Goal: Task Accomplishment & Management: Use online tool/utility

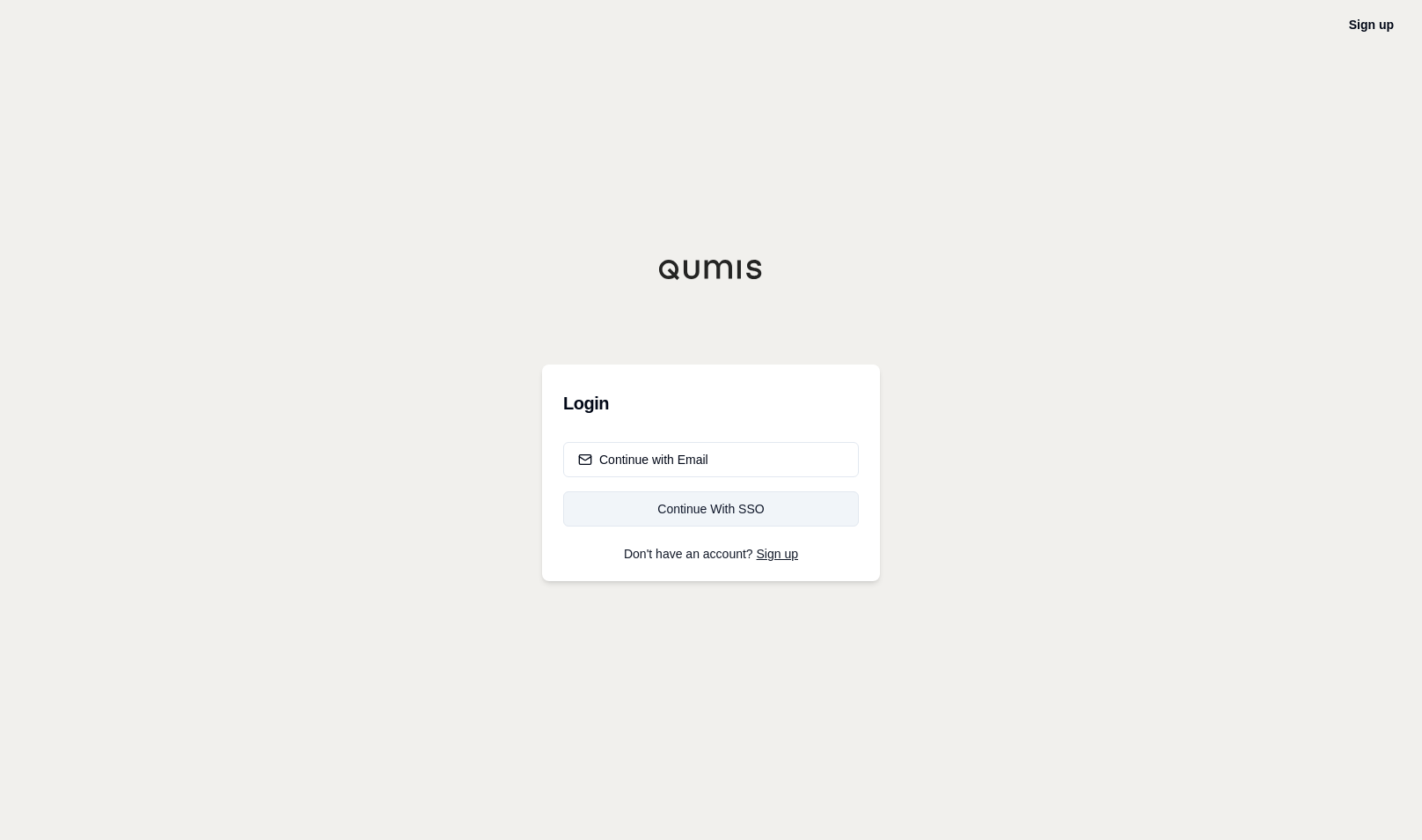
click at [682, 512] on div "Continue With SSO" at bounding box center [711, 509] width 266 height 18
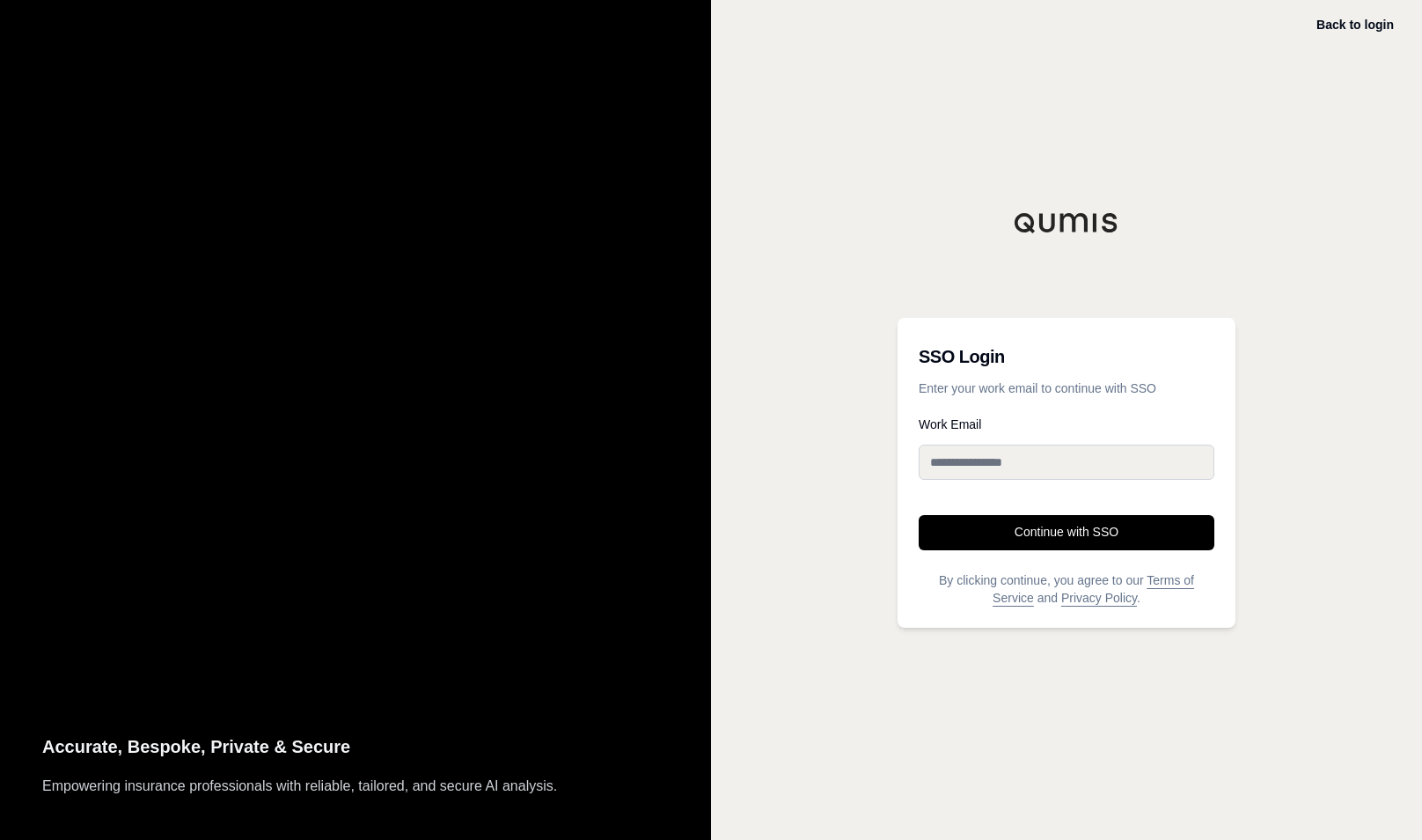
click at [1114, 470] on input "Work Email" at bounding box center [1066, 462] width 296 height 35
type input "**********"
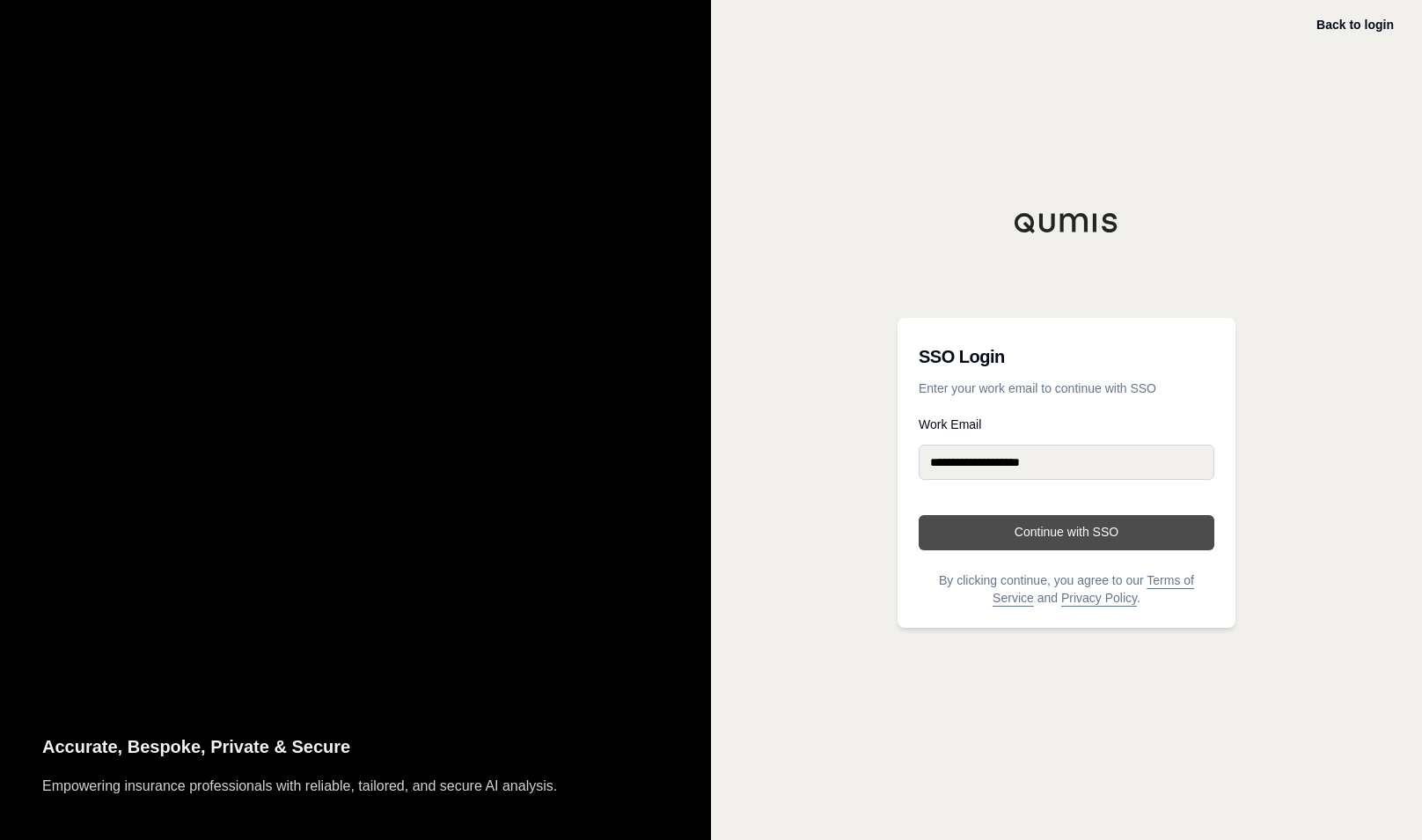
click at [1074, 541] on button "Continue with SSO" at bounding box center [1066, 533] width 296 height 35
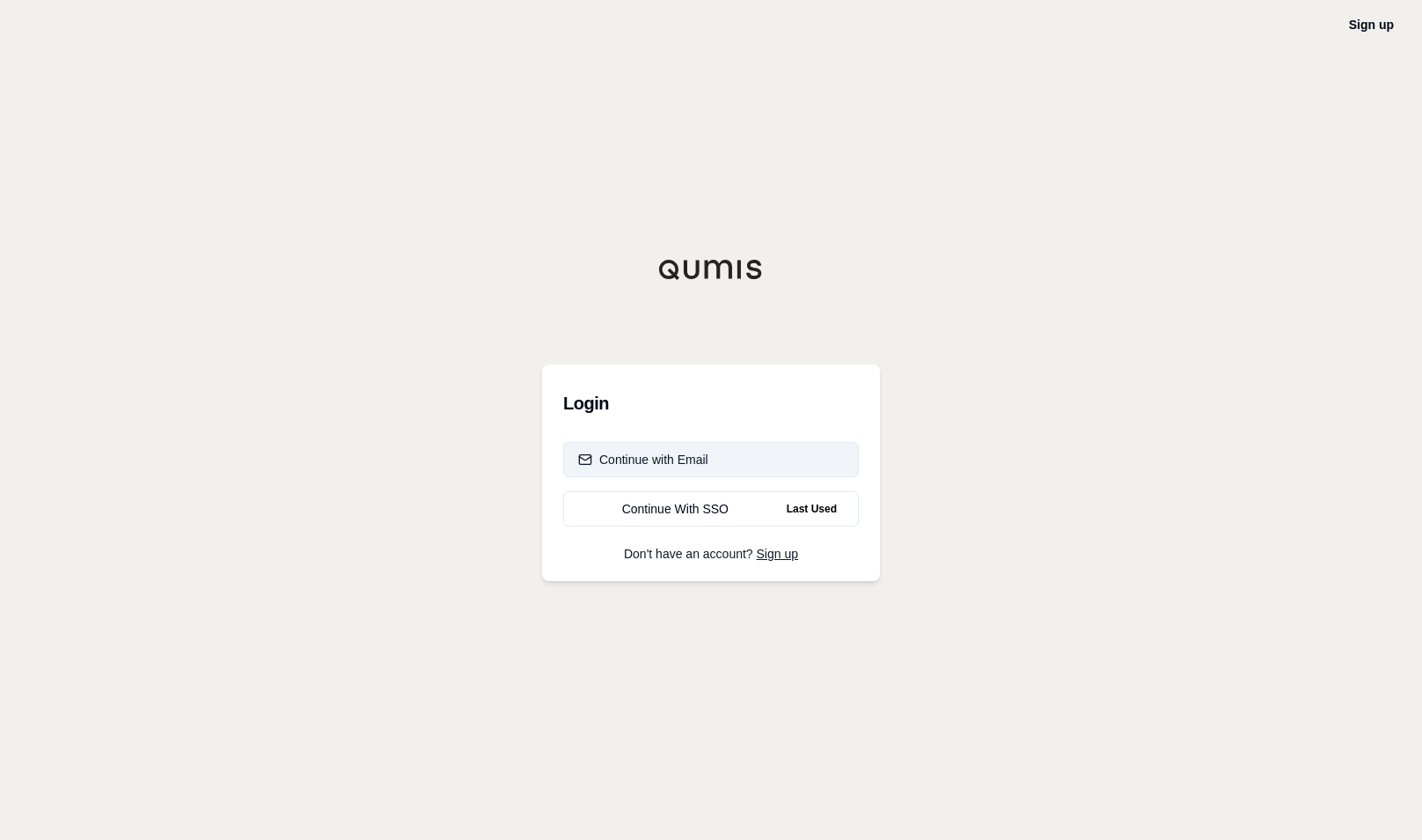
click at [718, 461] on button "Continue with Email" at bounding box center [711, 459] width 296 height 35
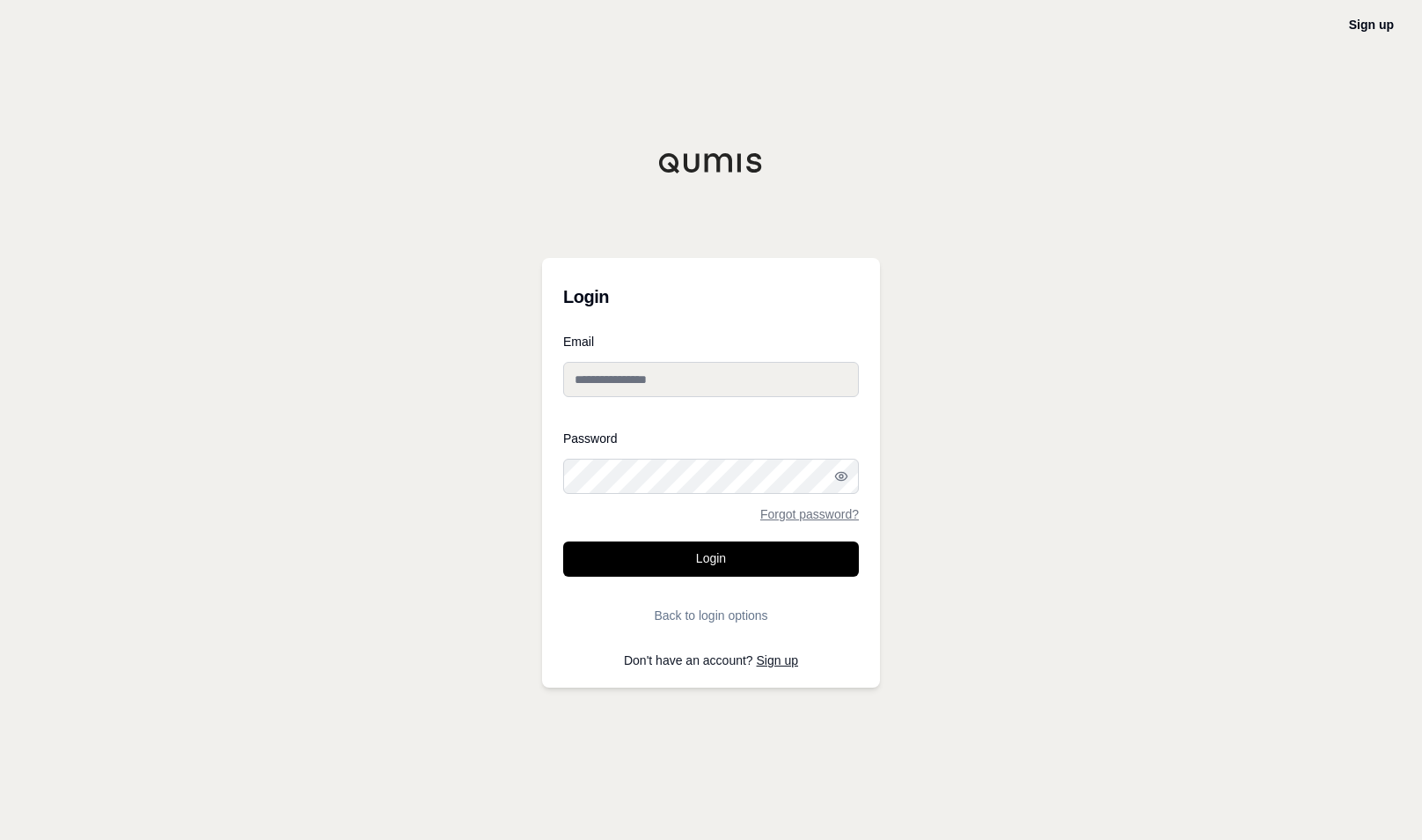
click at [685, 390] on input "Email" at bounding box center [711, 380] width 296 height 35
type input "**********"
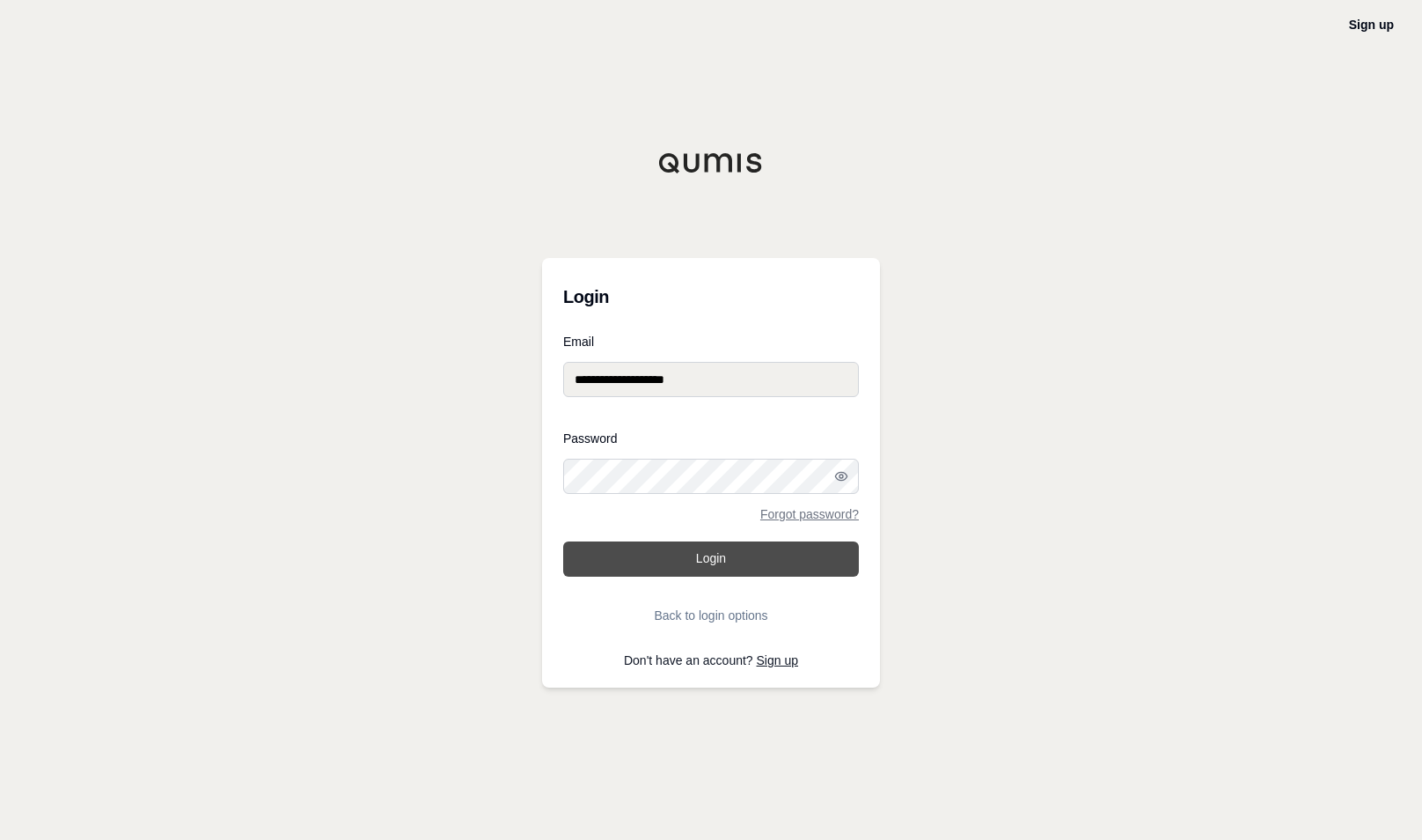
click at [699, 565] on button "Login" at bounding box center [711, 559] width 296 height 35
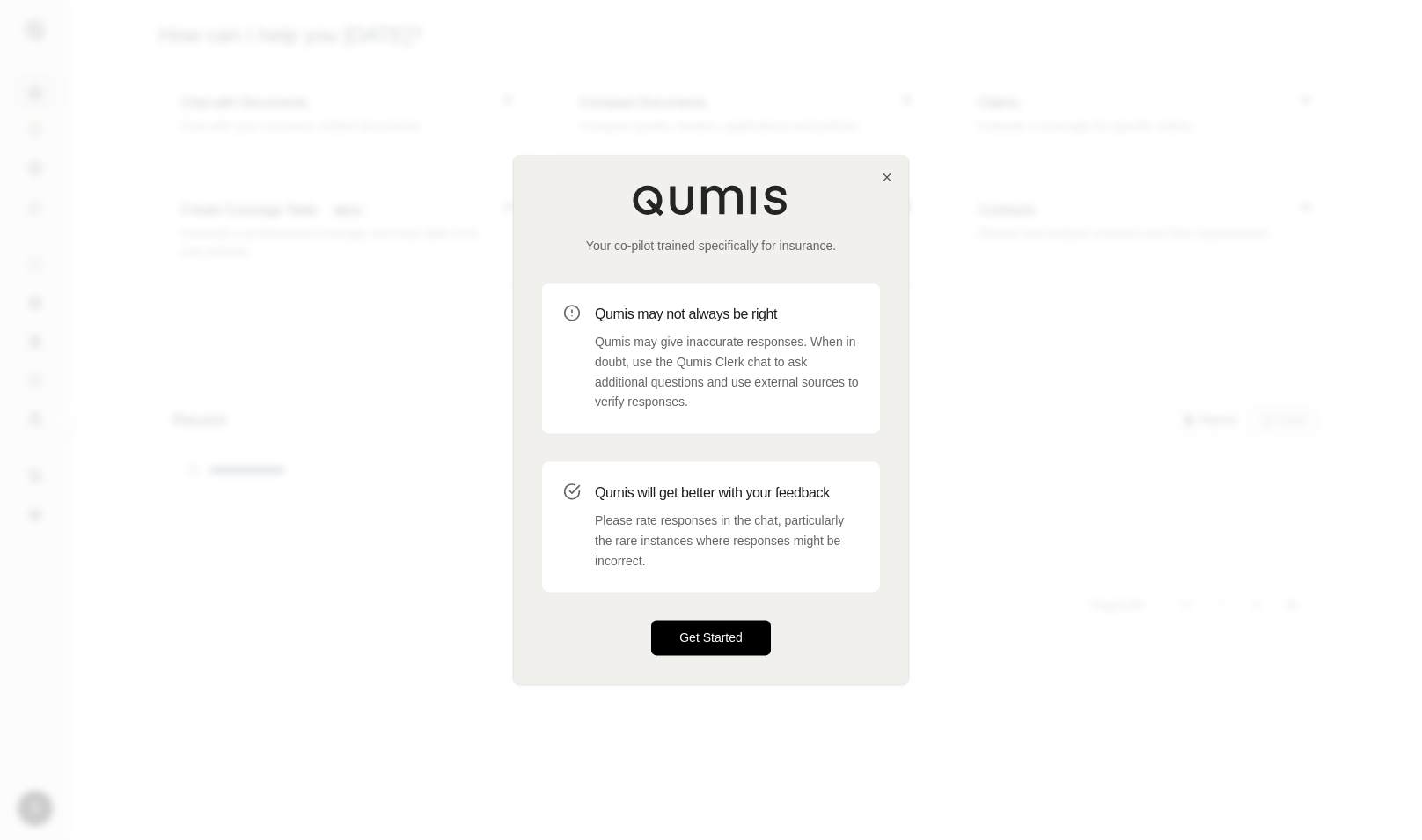
click at [697, 642] on button "Get Started" at bounding box center [711, 638] width 120 height 35
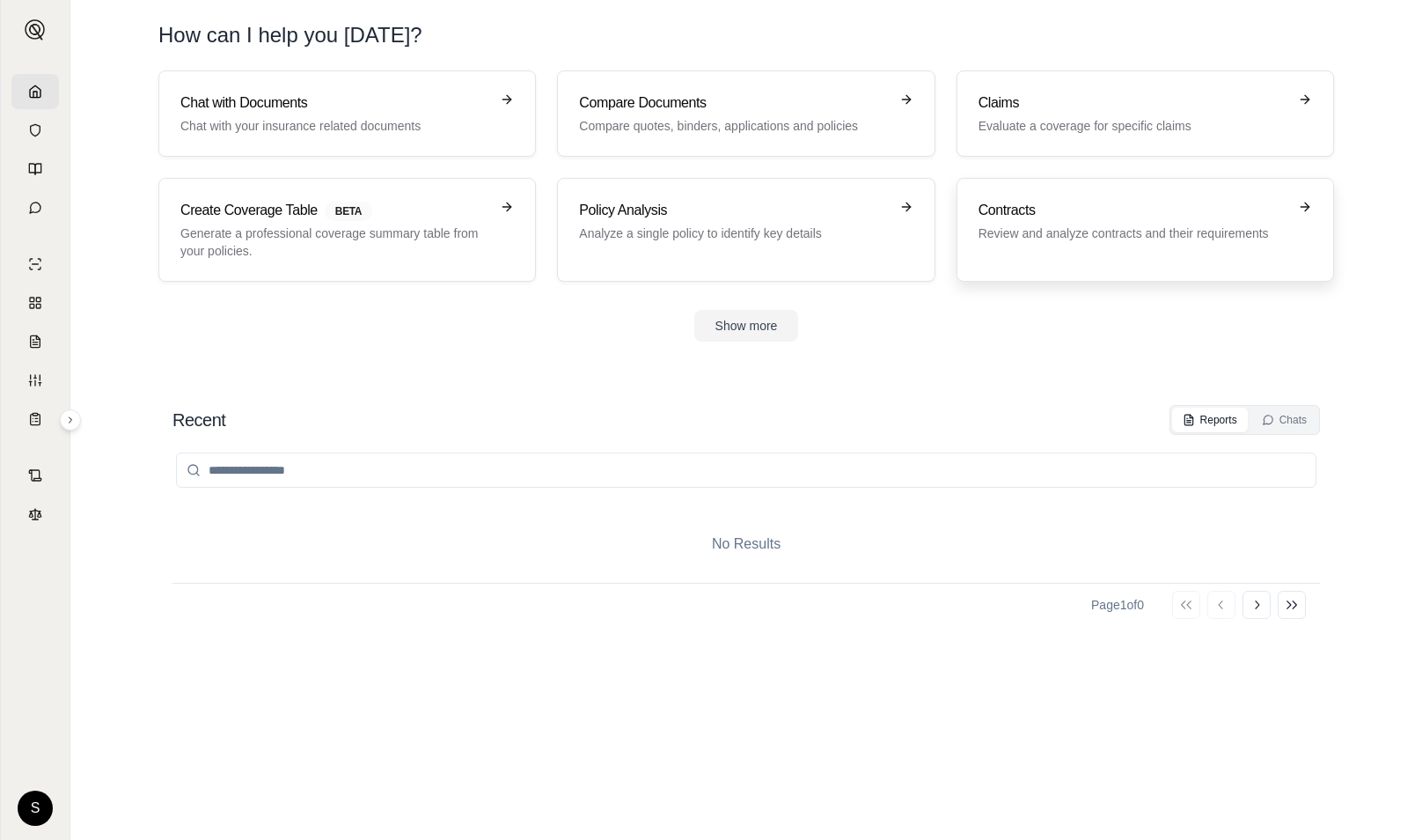
click at [1098, 231] on p "Review and analyze contracts and their requirements" at bounding box center [1133, 233] width 309 height 18
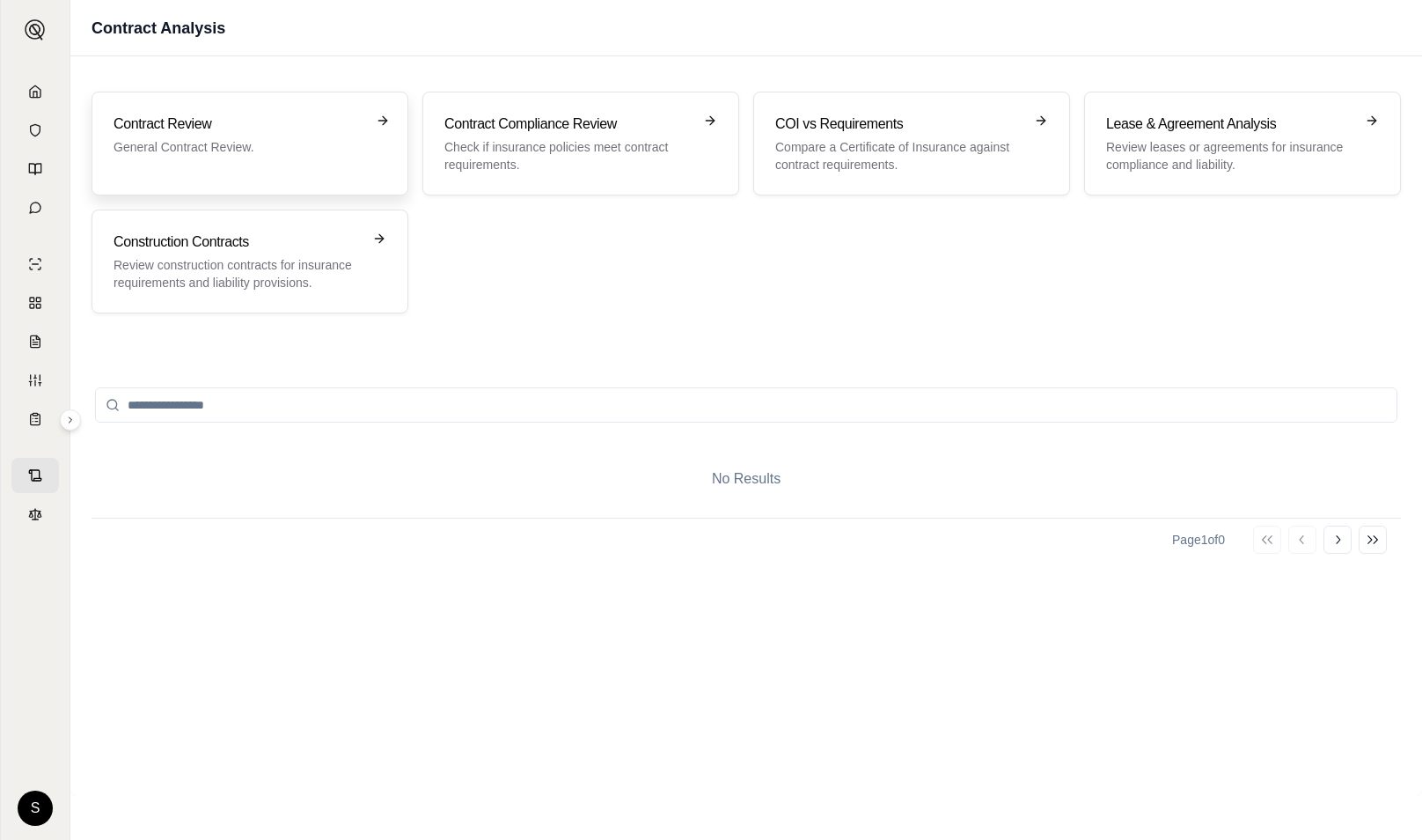
click at [195, 132] on h3 "Contract Review" at bounding box center [238, 125] width 248 height 21
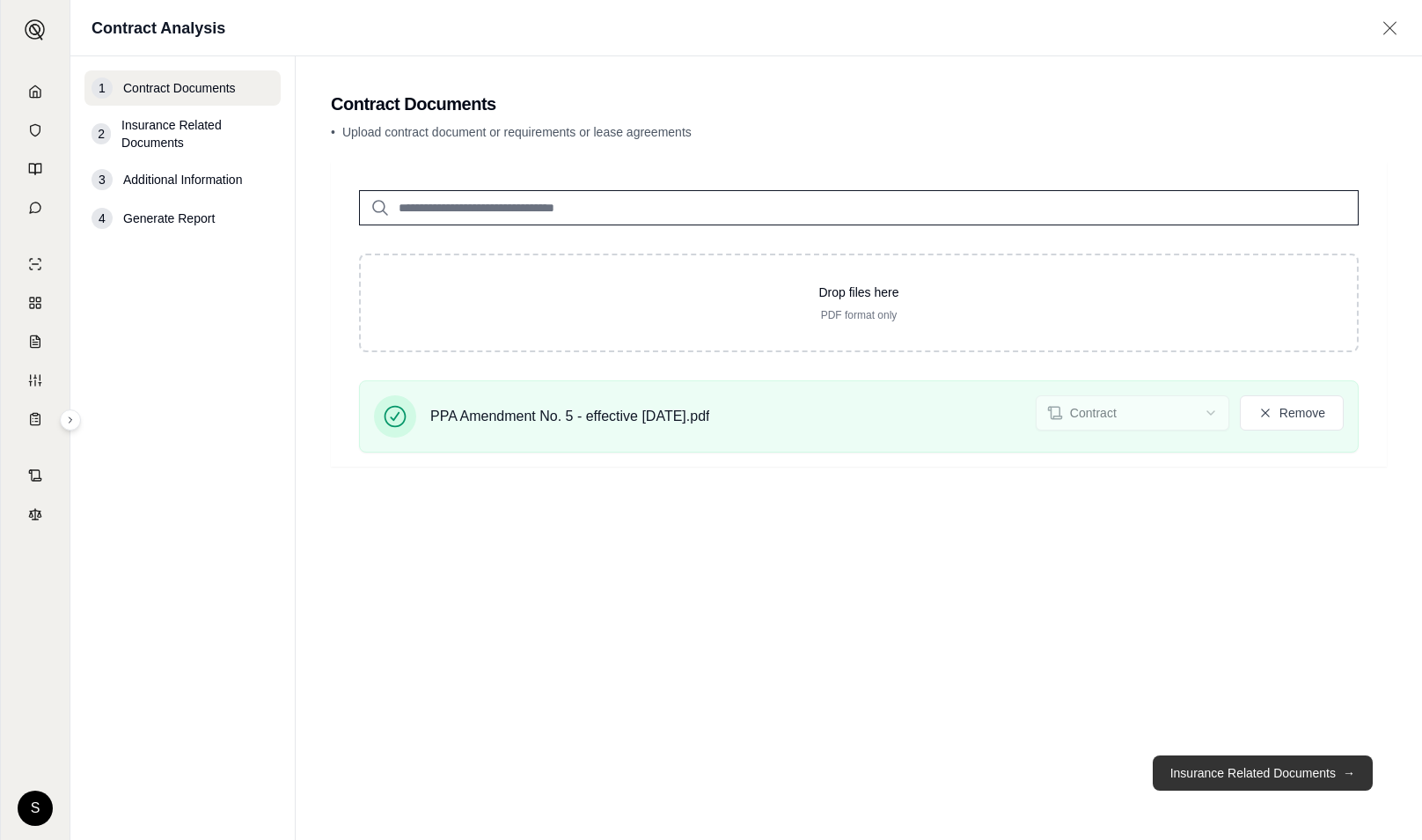
click at [1218, 766] on button "Insurance Related Documents →" at bounding box center [1262, 773] width 220 height 35
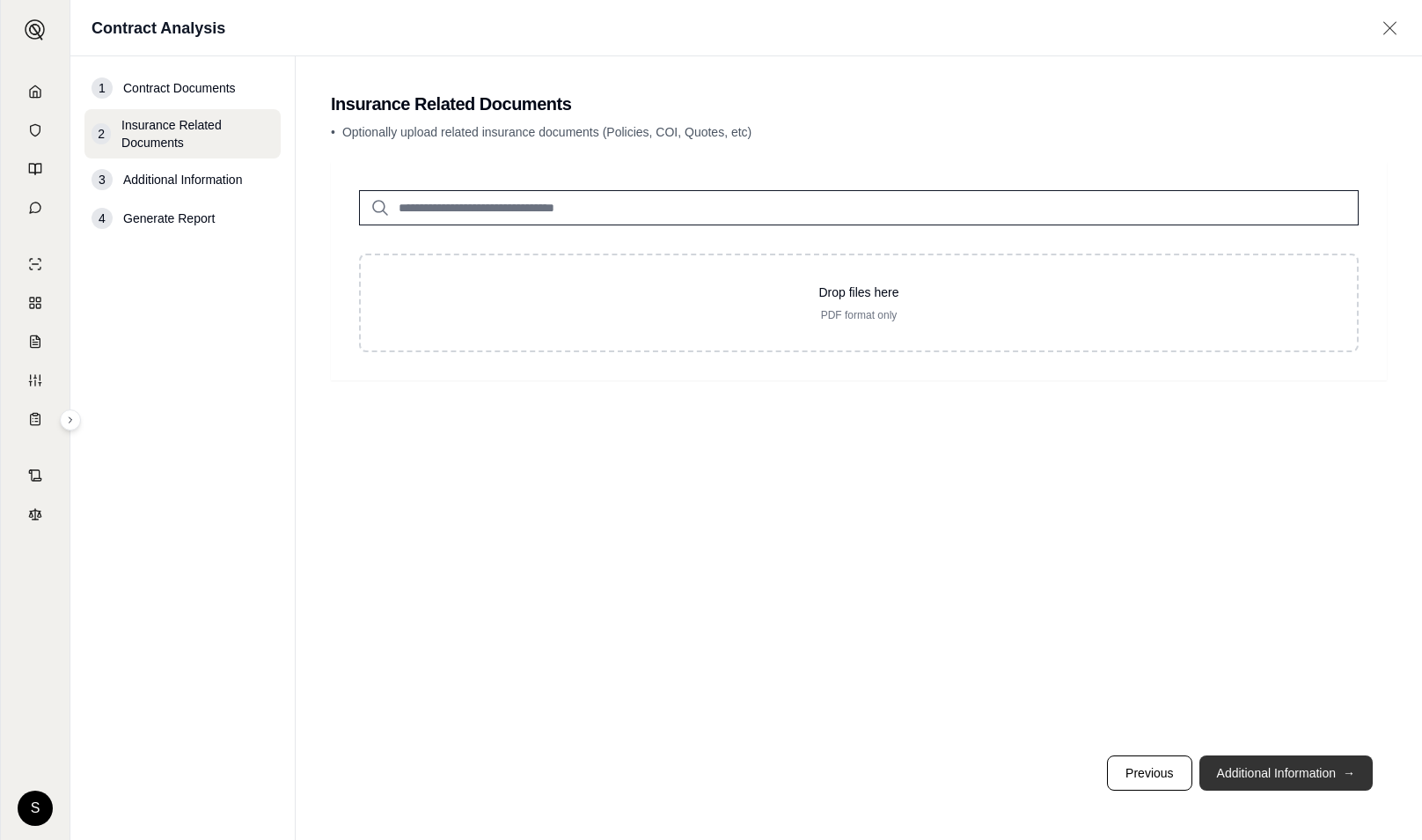
click at [1272, 784] on button "Additional Information →" at bounding box center [1286, 773] width 173 height 35
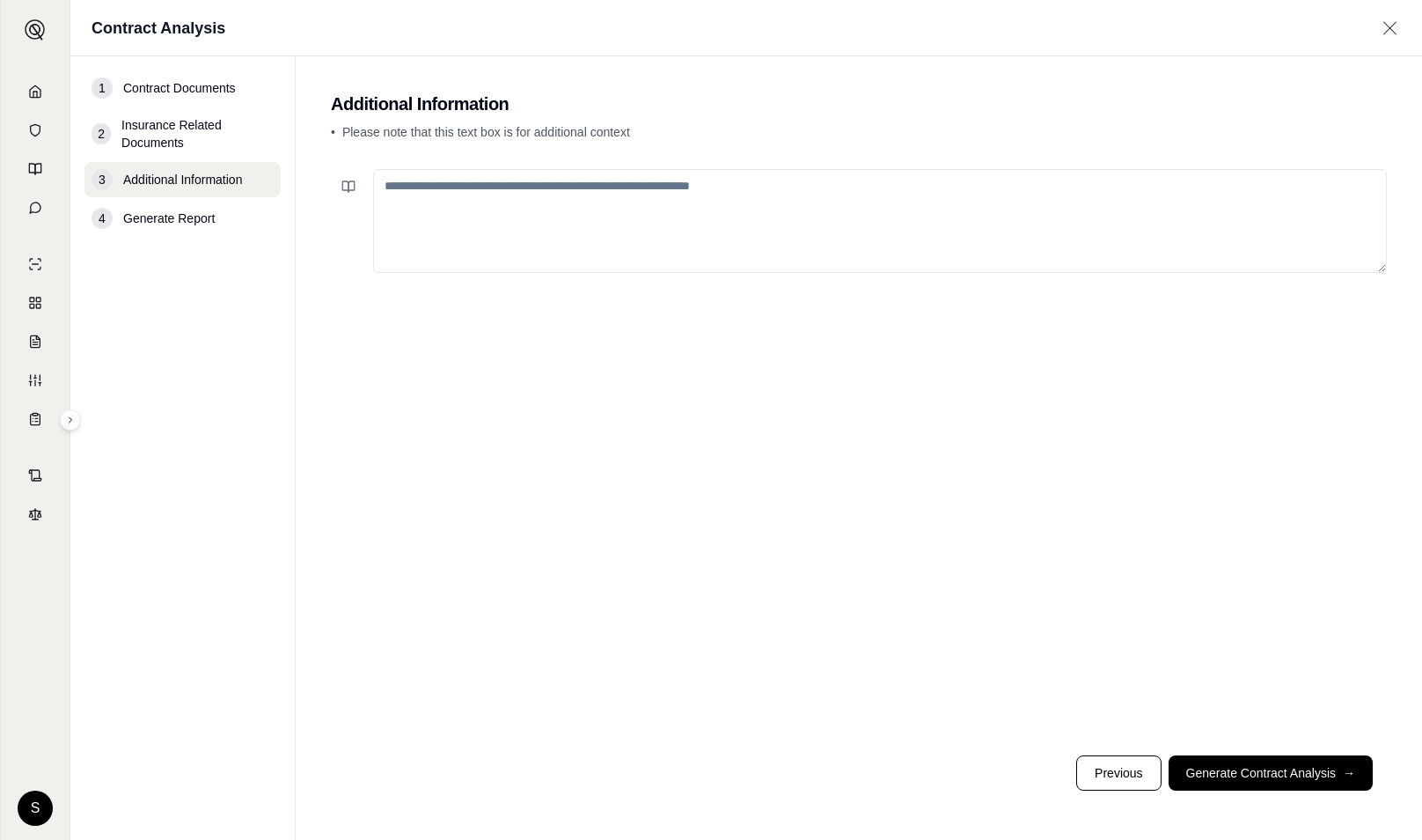
click at [593, 188] on textarea at bounding box center [880, 221] width 1014 height 104
type textarea "*"
type textarea "**********"
click at [1266, 800] on footer "Previous Generate Contract Analysis →" at bounding box center [859, 773] width 1056 height 64
click at [1266, 784] on button "Generate Contract Analysis →" at bounding box center [1270, 773] width 204 height 35
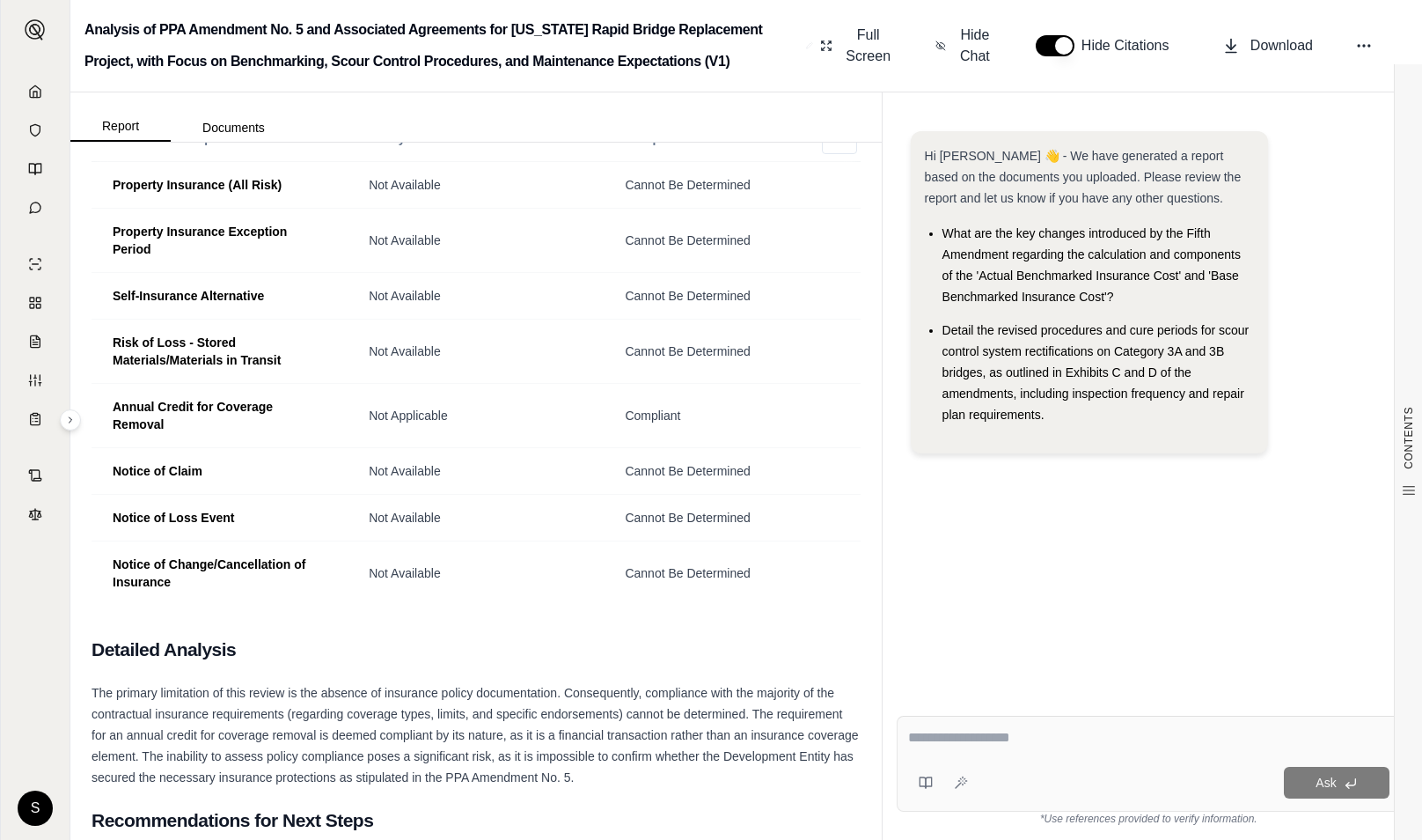
scroll to position [3097, 0]
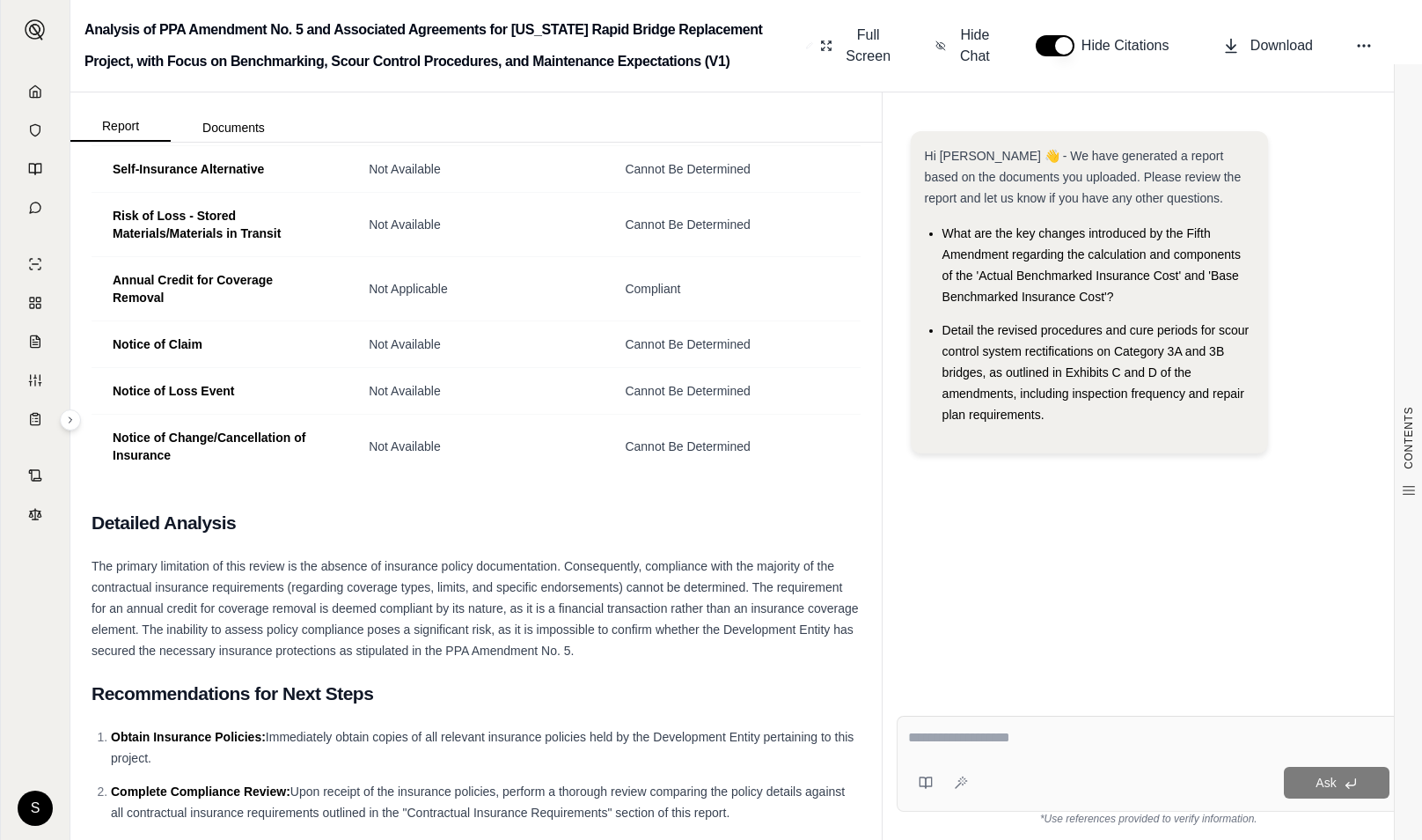
click at [1048, 765] on div "Ask" at bounding box center [1148, 783] width 481 height 35
click at [995, 738] on textarea at bounding box center [1148, 738] width 481 height 21
type textarea "*"
type textarea "**********"
click at [1337, 779] on button "Ask" at bounding box center [1337, 783] width 106 height 32
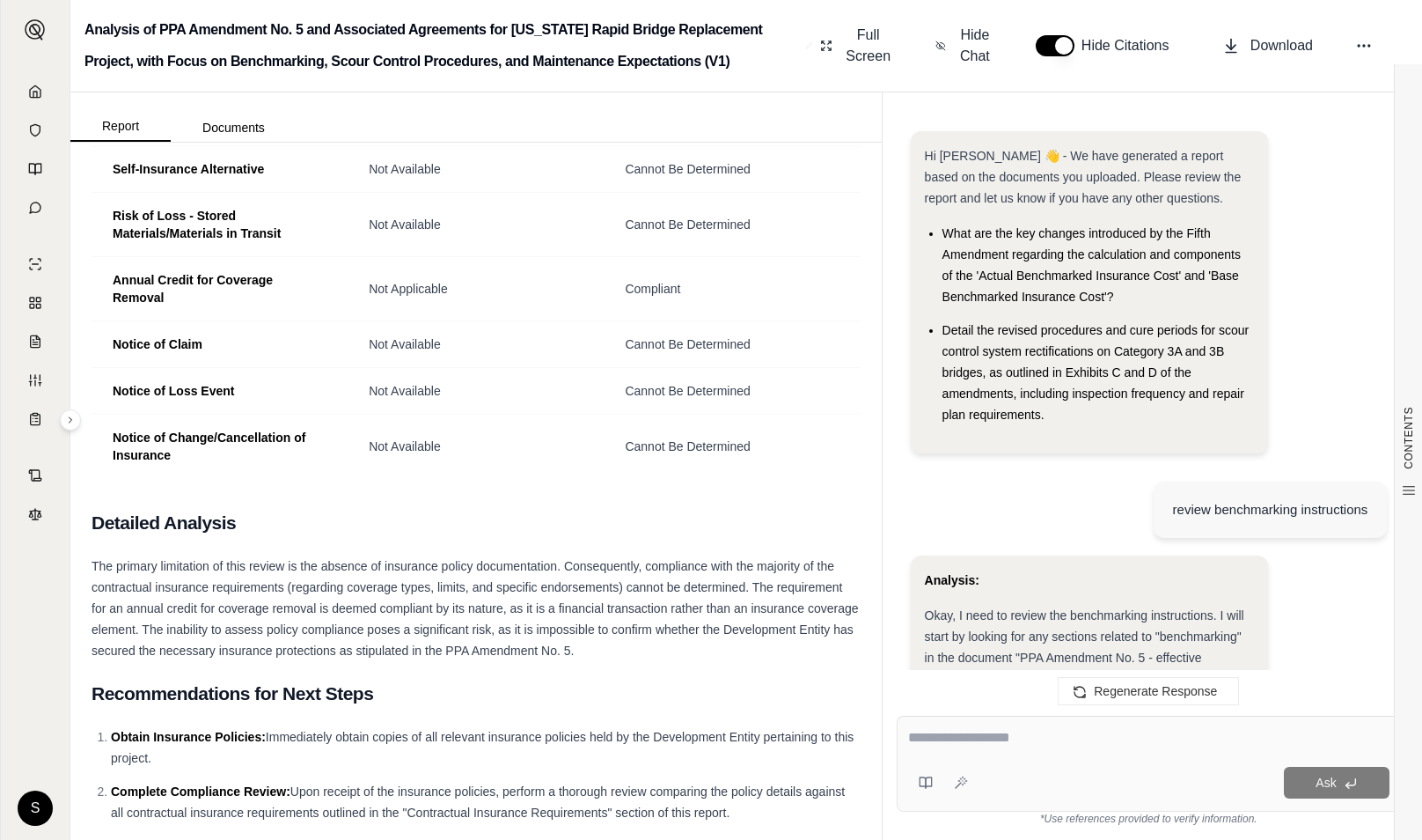
scroll to position [2494, 0]
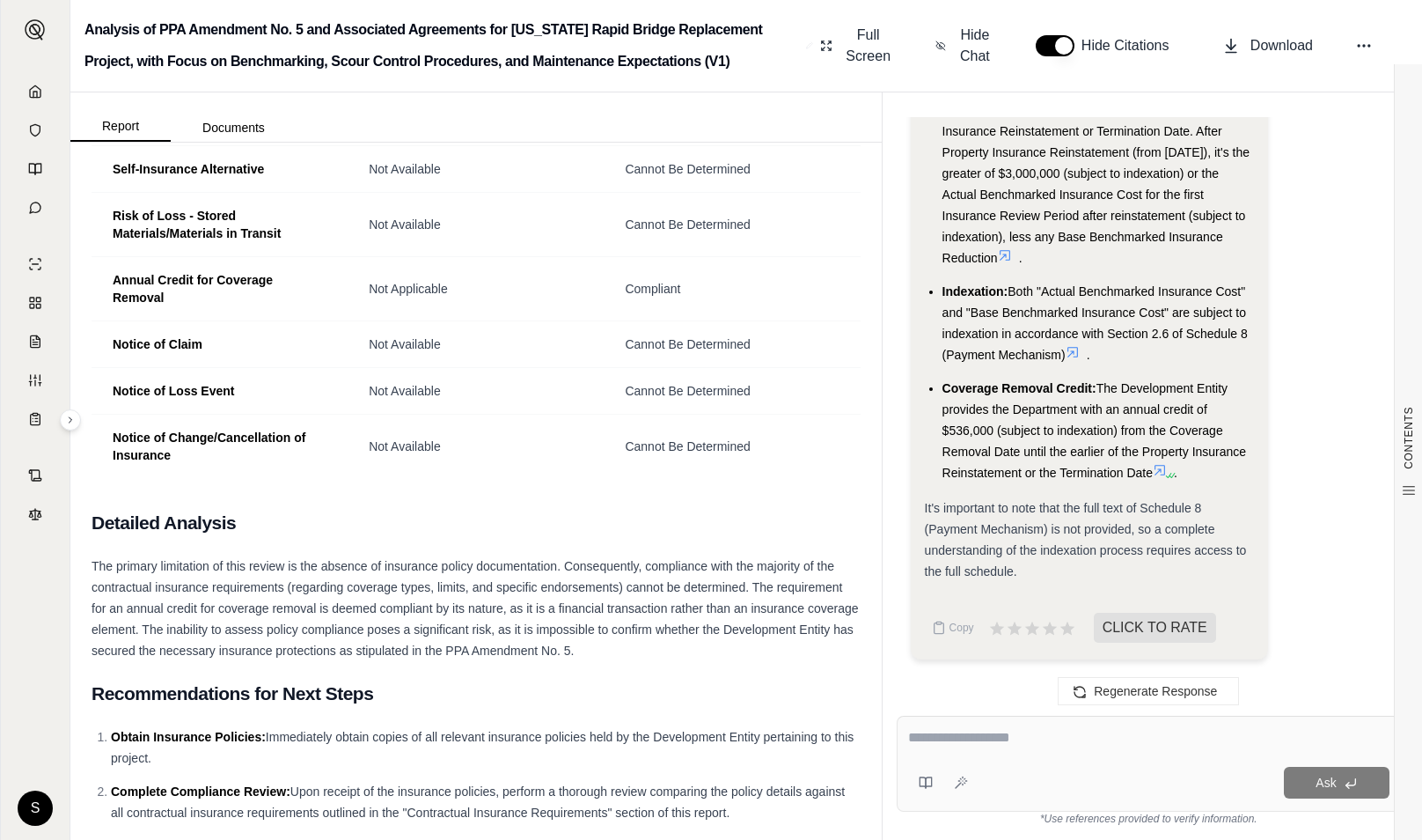
click at [1074, 351] on icon at bounding box center [1073, 352] width 14 height 14
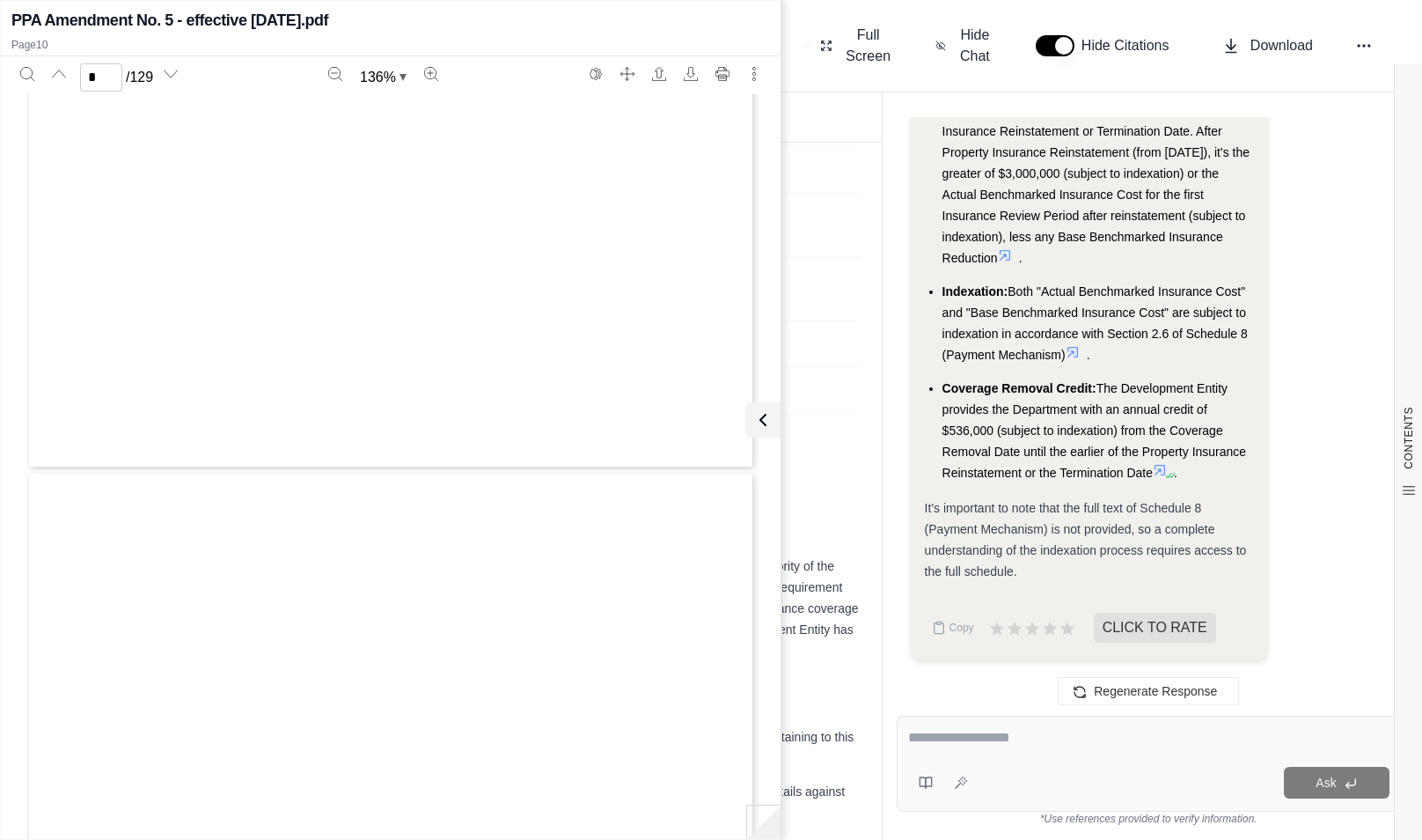
type input "**"
click at [1074, 358] on icon at bounding box center [1073, 352] width 14 height 14
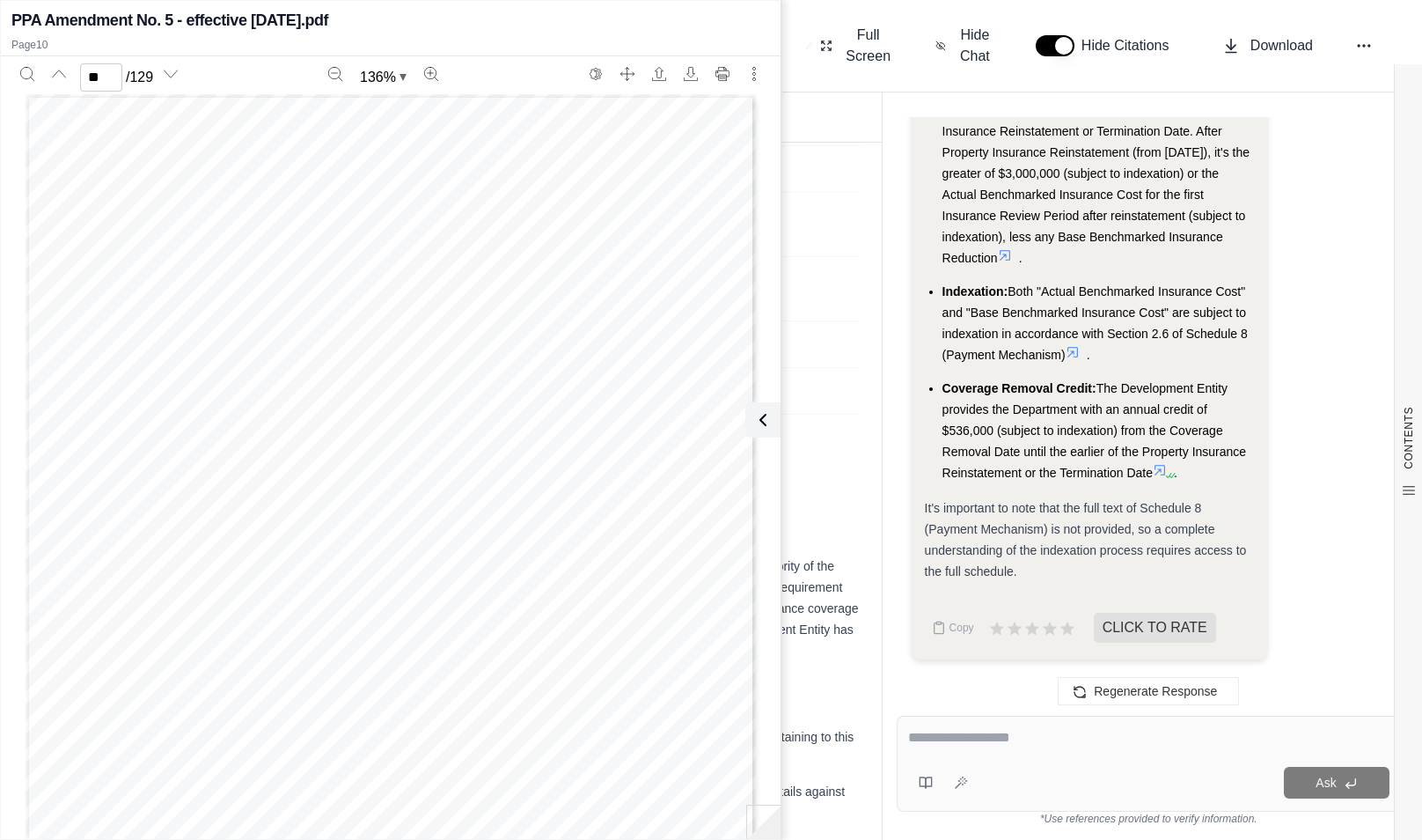
click at [1074, 356] on icon at bounding box center [1073, 352] width 14 height 14
click at [1071, 356] on icon at bounding box center [1073, 352] width 14 height 14
click at [445, 284] on span "Review Period until the earlier of the date of Property Insurance" at bounding box center [433, 281] width 386 height 14
click at [766, 836] on div at bounding box center [764, 822] width 35 height 35
click at [712, 772] on div "from any Coverage Removal Date and until Property Insurance Reinstatement, prem…" at bounding box center [390, 567] width 730 height 945
